Goal: Transaction & Acquisition: Download file/media

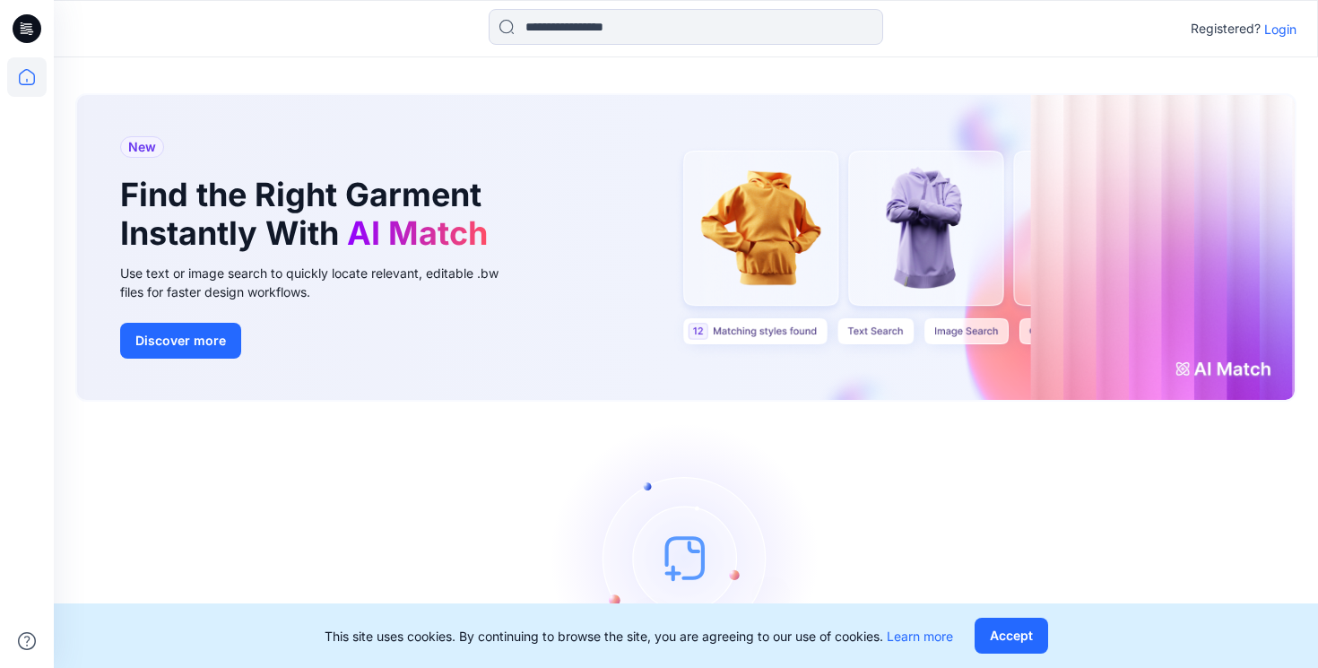
click at [1293, 30] on p "Login" at bounding box center [1280, 29] width 32 height 19
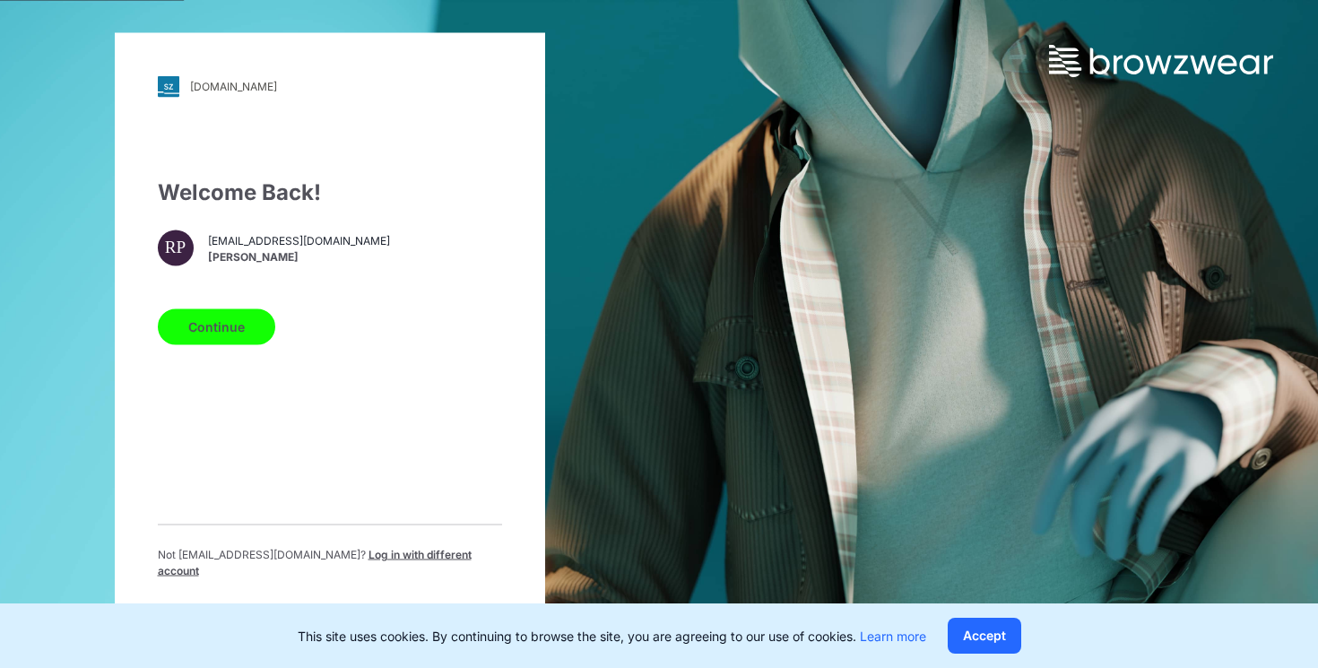
click at [204, 332] on button "Continue" at bounding box center [216, 326] width 117 height 36
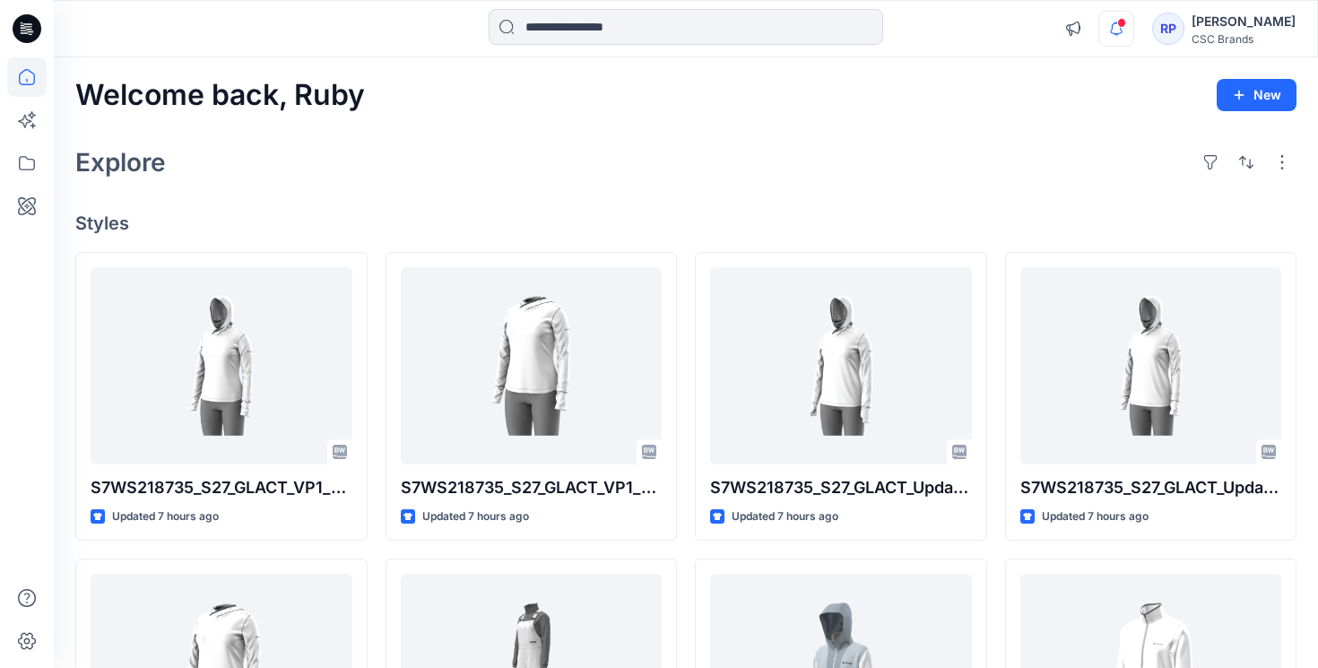
click at [1133, 27] on icon "button" at bounding box center [1116, 29] width 34 height 36
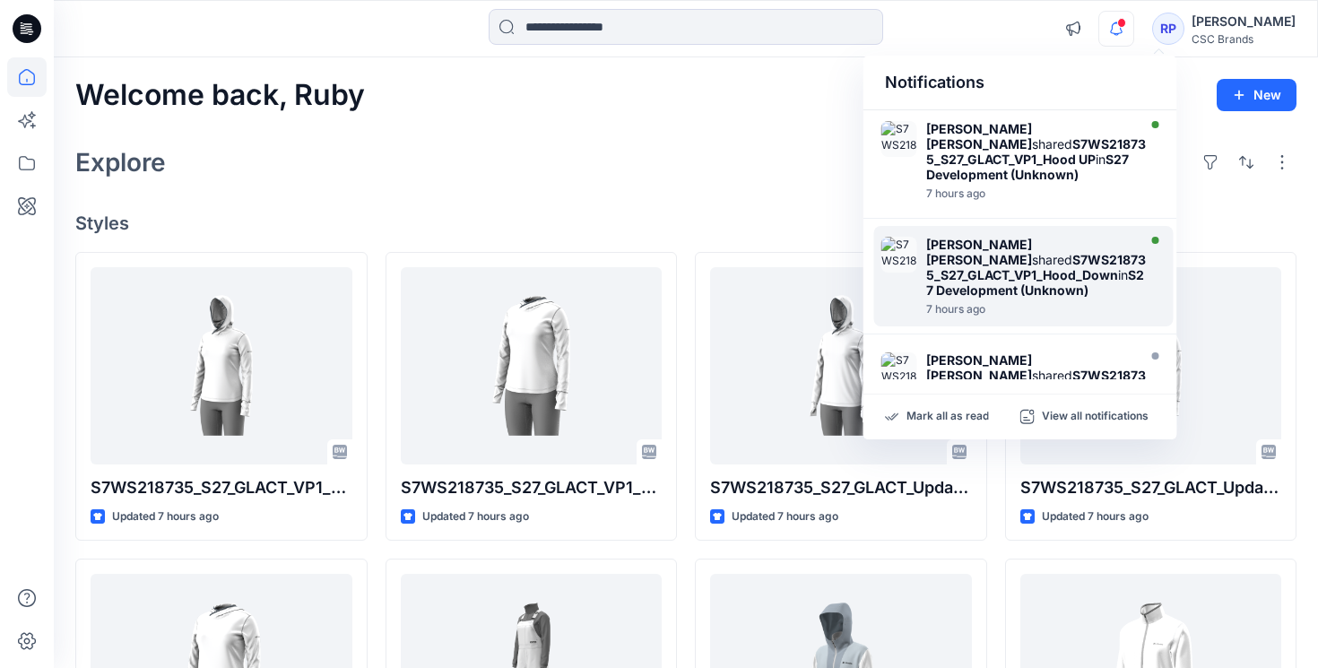
scroll to position [208, 0]
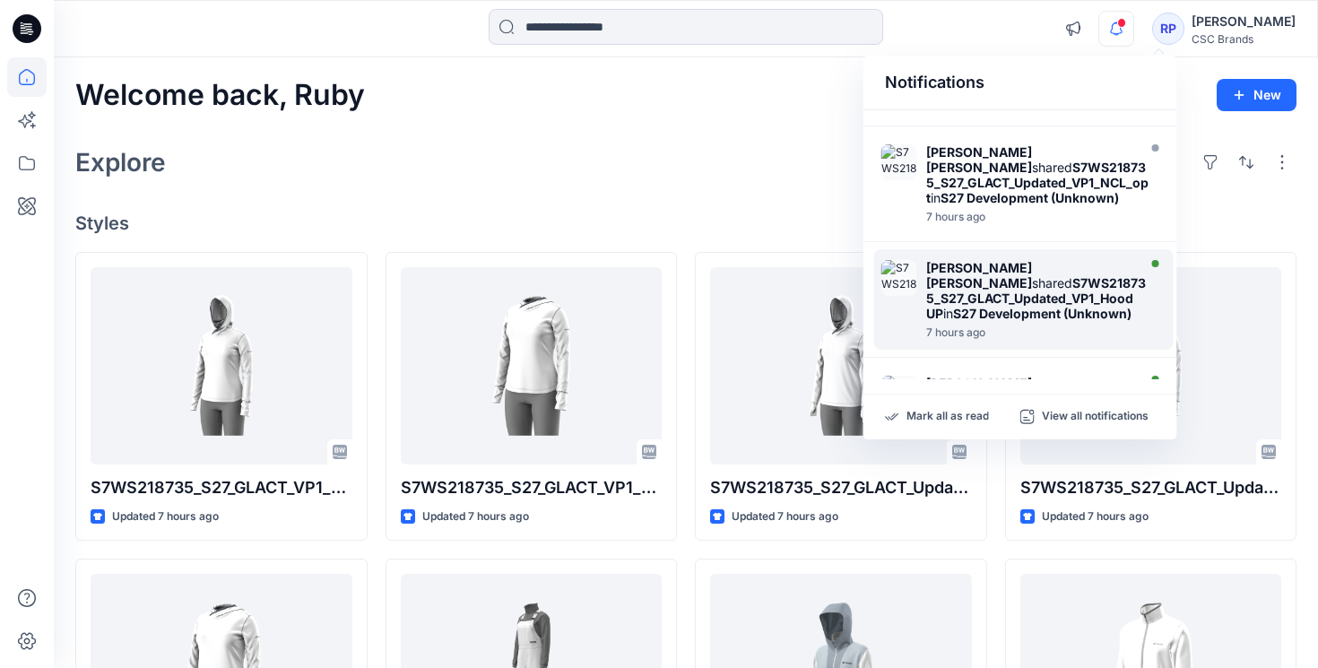
click at [995, 290] on strong "Mohammad Shahansha Ansari" at bounding box center [979, 275] width 106 height 30
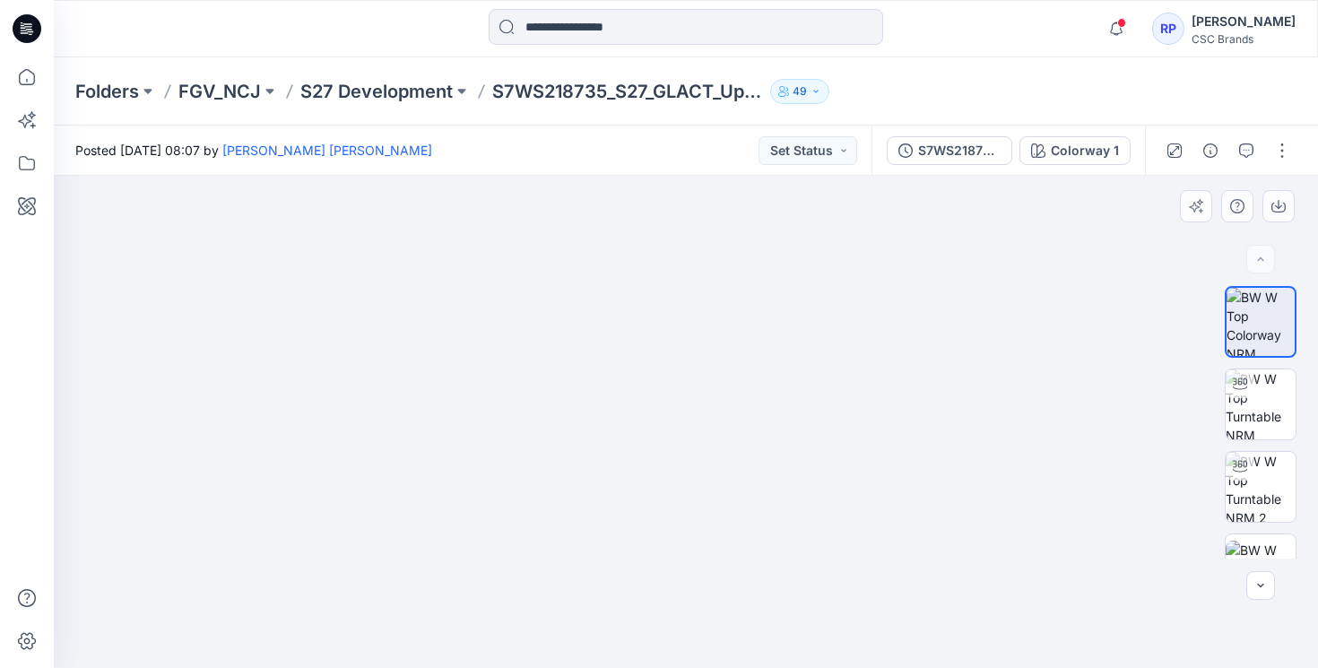
drag, startPoint x: 686, startPoint y: 343, endPoint x: 712, endPoint y: 552, distance: 210.5
click at [712, 552] on img at bounding box center [685, 358] width 1165 height 620
drag, startPoint x: 590, startPoint y: 516, endPoint x: 686, endPoint y: 518, distance: 95.9
click at [688, 520] on img at bounding box center [686, 422] width 492 height 492
drag, startPoint x: 677, startPoint y: 541, endPoint x: 801, endPoint y: 273, distance: 295.6
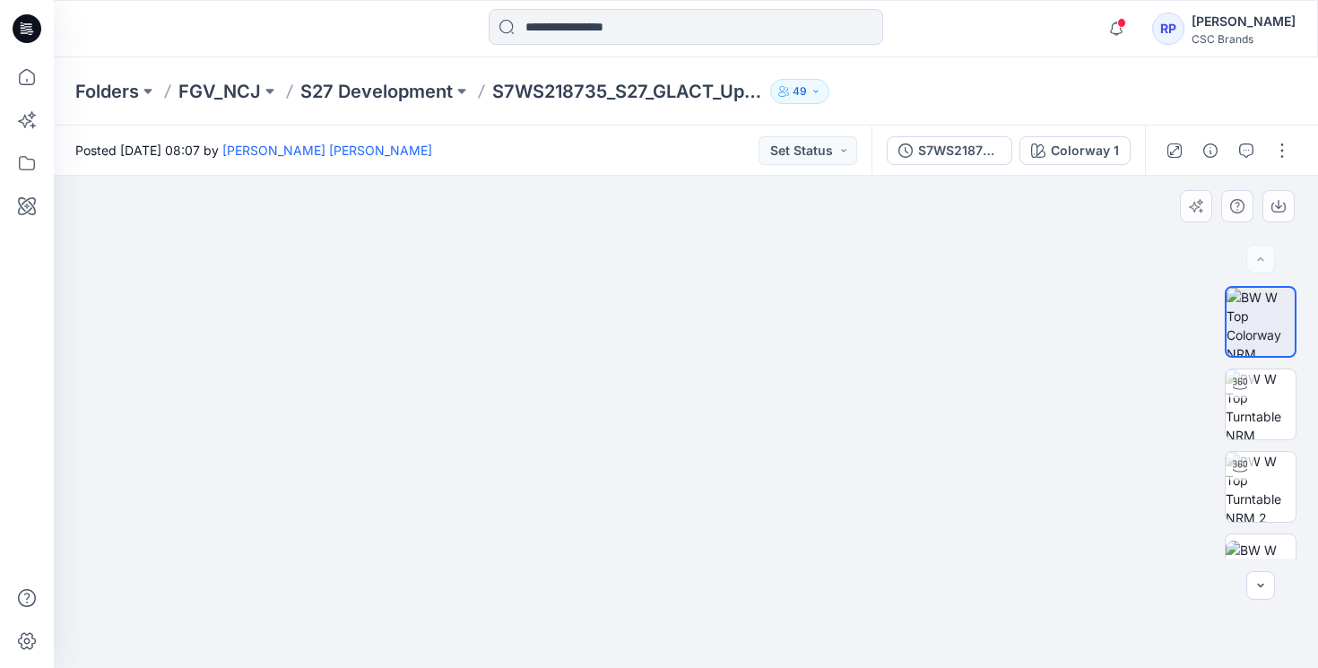
click at [801, 273] on img at bounding box center [685, 294] width 1165 height 748
click at [1255, 424] on img at bounding box center [1260, 404] width 70 height 70
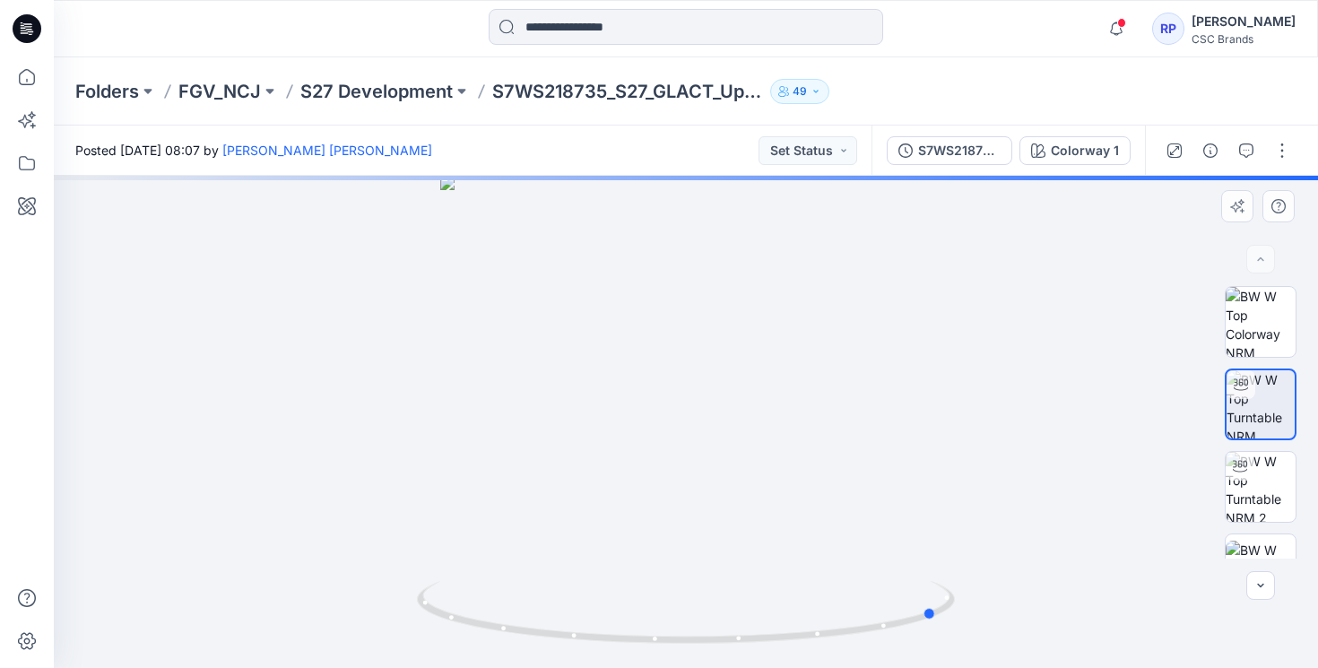
drag, startPoint x: 684, startPoint y: 641, endPoint x: 401, endPoint y: 595, distance: 286.9
click at [401, 595] on div at bounding box center [686, 422] width 1264 height 492
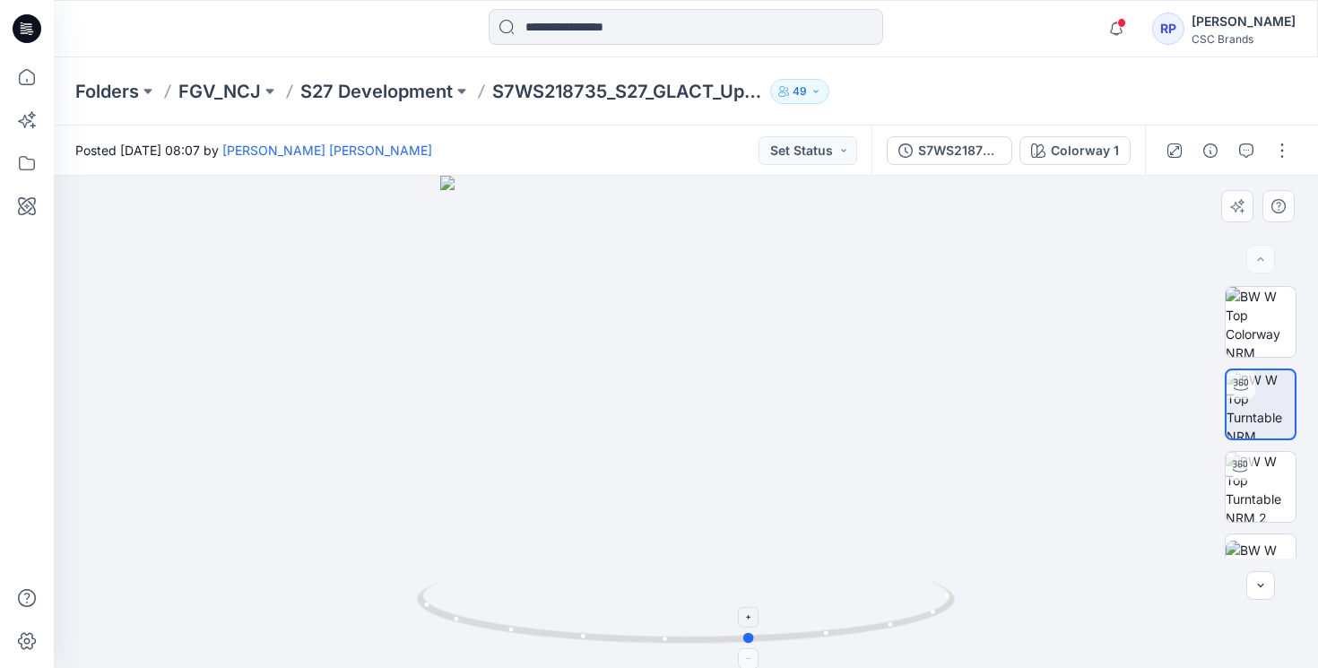
drag, startPoint x: 932, startPoint y: 616, endPoint x: 743, endPoint y: 639, distance: 190.6
click at [743, 639] on icon at bounding box center [688, 614] width 542 height 67
drag, startPoint x: 748, startPoint y: 639, endPoint x: 741, endPoint y: 627, distance: 13.7
click at [740, 628] on icon at bounding box center [688, 614] width 542 height 67
click at [1255, 484] on img at bounding box center [1260, 487] width 70 height 70
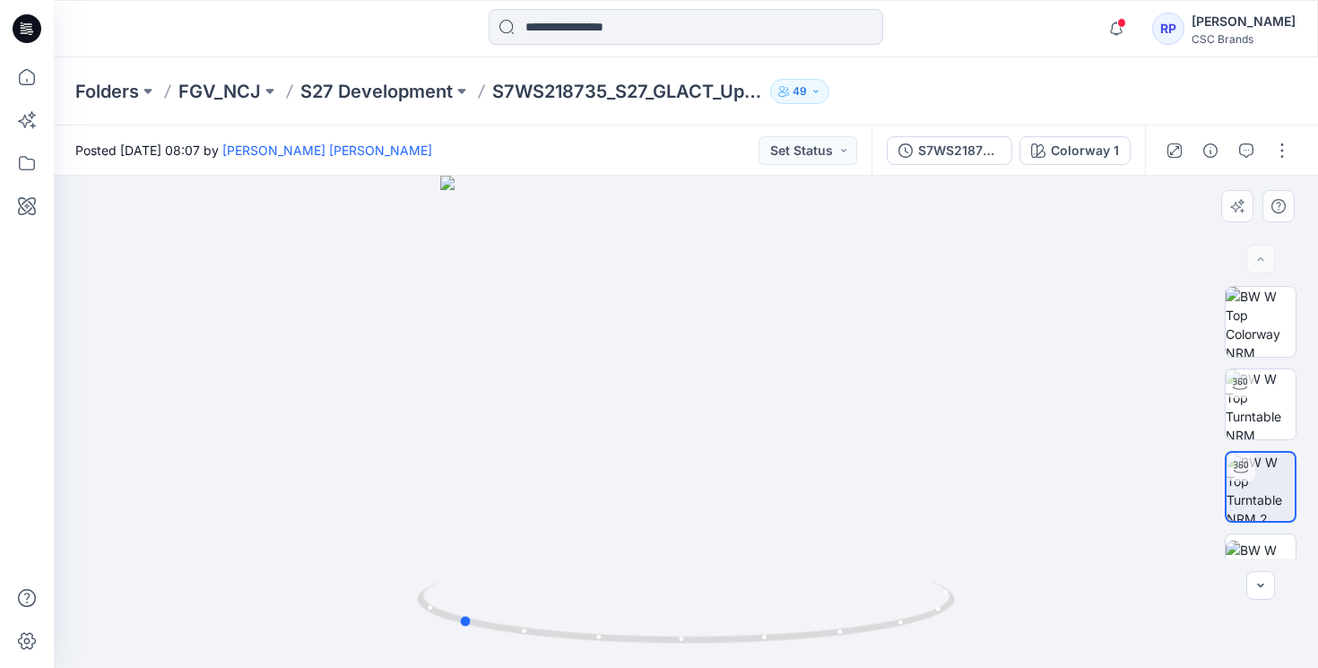
drag, startPoint x: 688, startPoint y: 641, endPoint x: 1013, endPoint y: 612, distance: 326.7
click at [1035, 617] on div at bounding box center [686, 422] width 1264 height 492
drag, startPoint x: 499, startPoint y: 631, endPoint x: 958, endPoint y: 641, distance: 459.1
click at [958, 641] on icon at bounding box center [688, 614] width 542 height 67
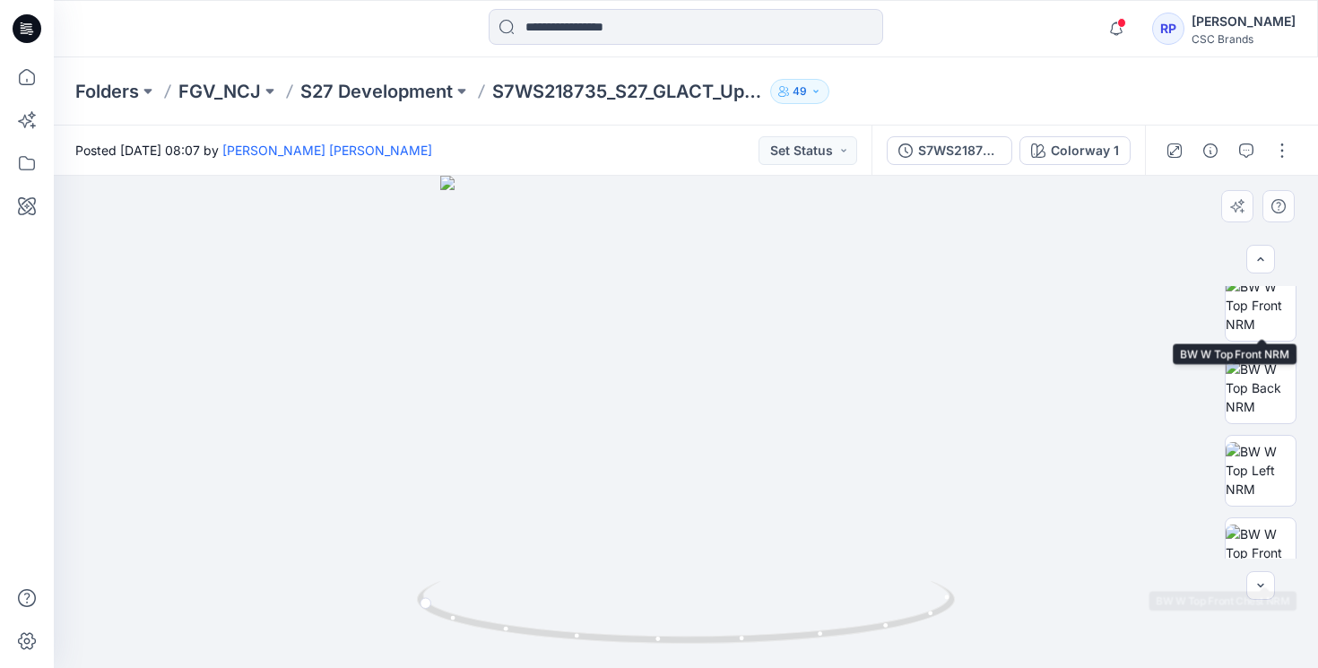
scroll to position [268, 0]
click at [1233, 380] on img at bounding box center [1260, 383] width 70 height 56
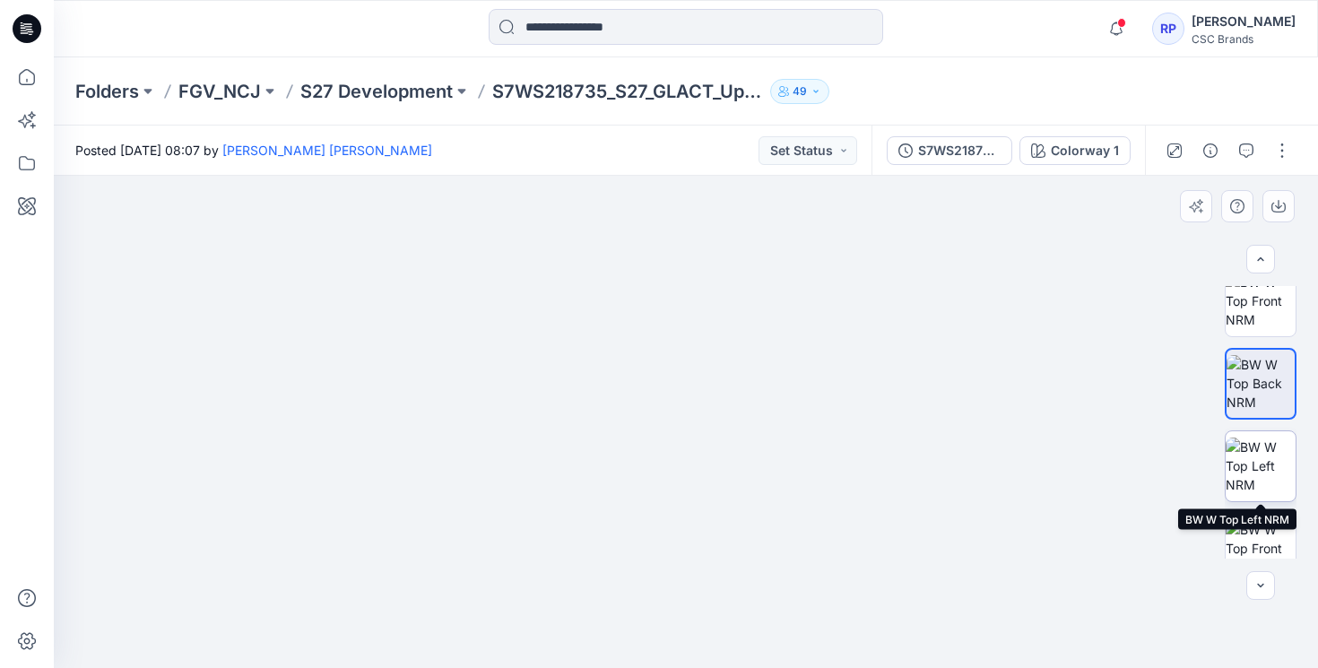
click at [1254, 479] on img at bounding box center [1260, 465] width 70 height 56
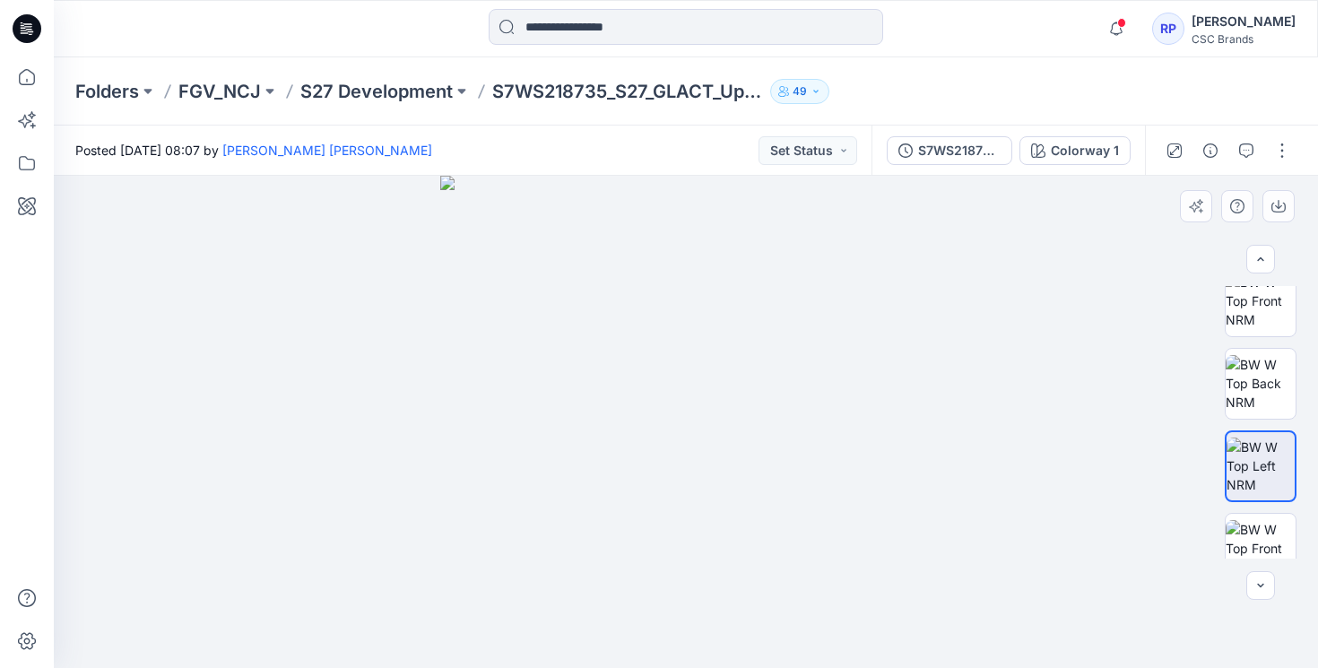
drag, startPoint x: 615, startPoint y: 548, endPoint x: 749, endPoint y: 556, distance: 134.7
click at [749, 556] on img at bounding box center [686, 422] width 492 height 492
click at [1273, 528] on img at bounding box center [1260, 548] width 70 height 56
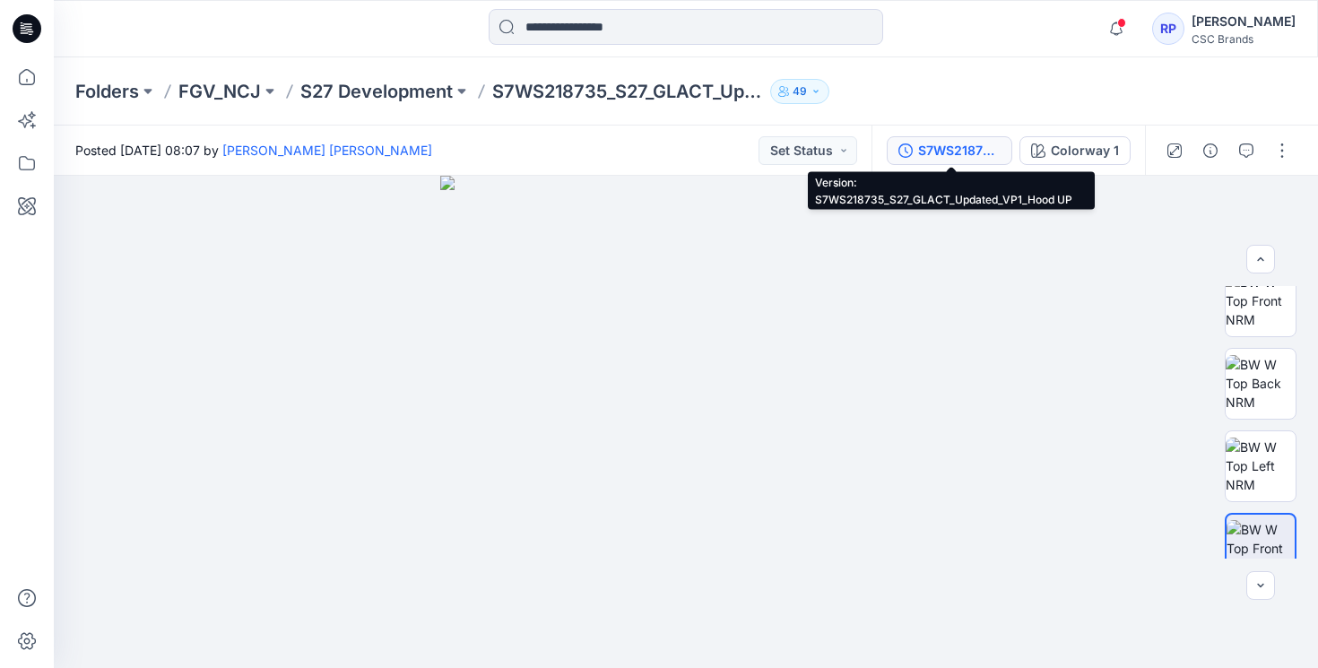
click at [938, 159] on div "S7WS218735_S27_GLACT_Updated_VP1_Hood UP" at bounding box center [959, 151] width 82 height 20
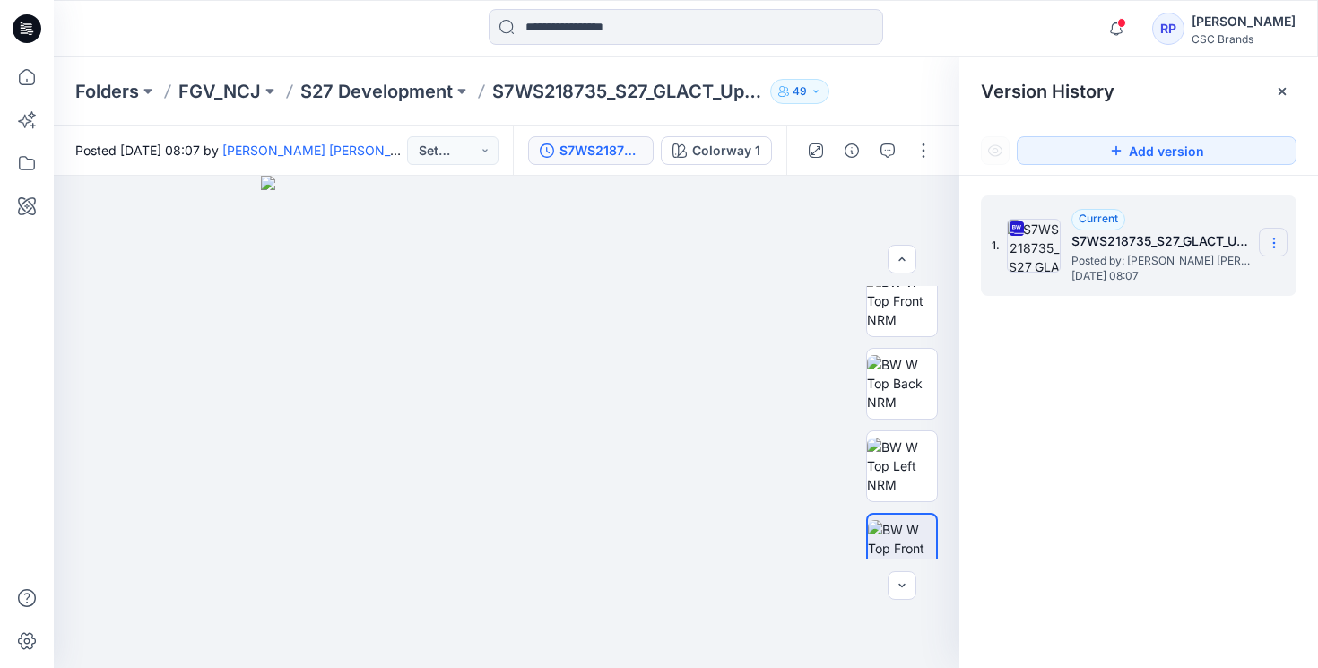
click at [1270, 247] on icon at bounding box center [1274, 243] width 14 height 14
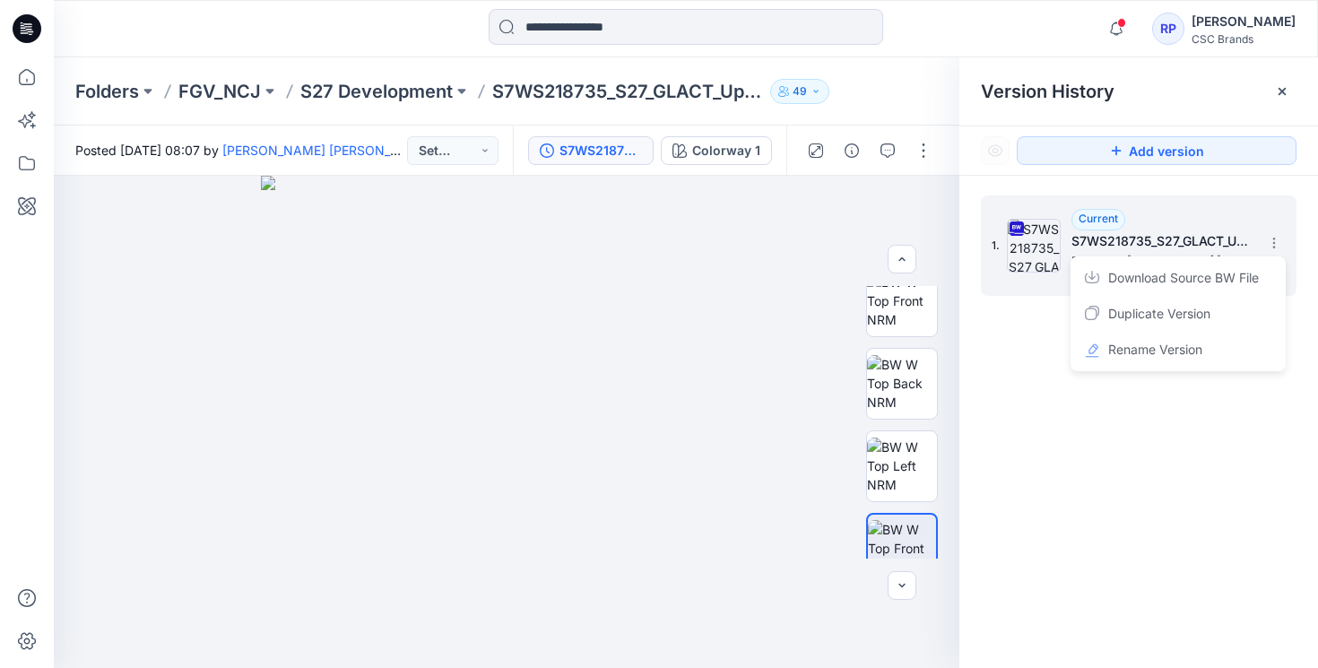
click at [1207, 275] on span "Download Source BW File" at bounding box center [1183, 278] width 151 height 22
